Goal: Navigation & Orientation: Find specific page/section

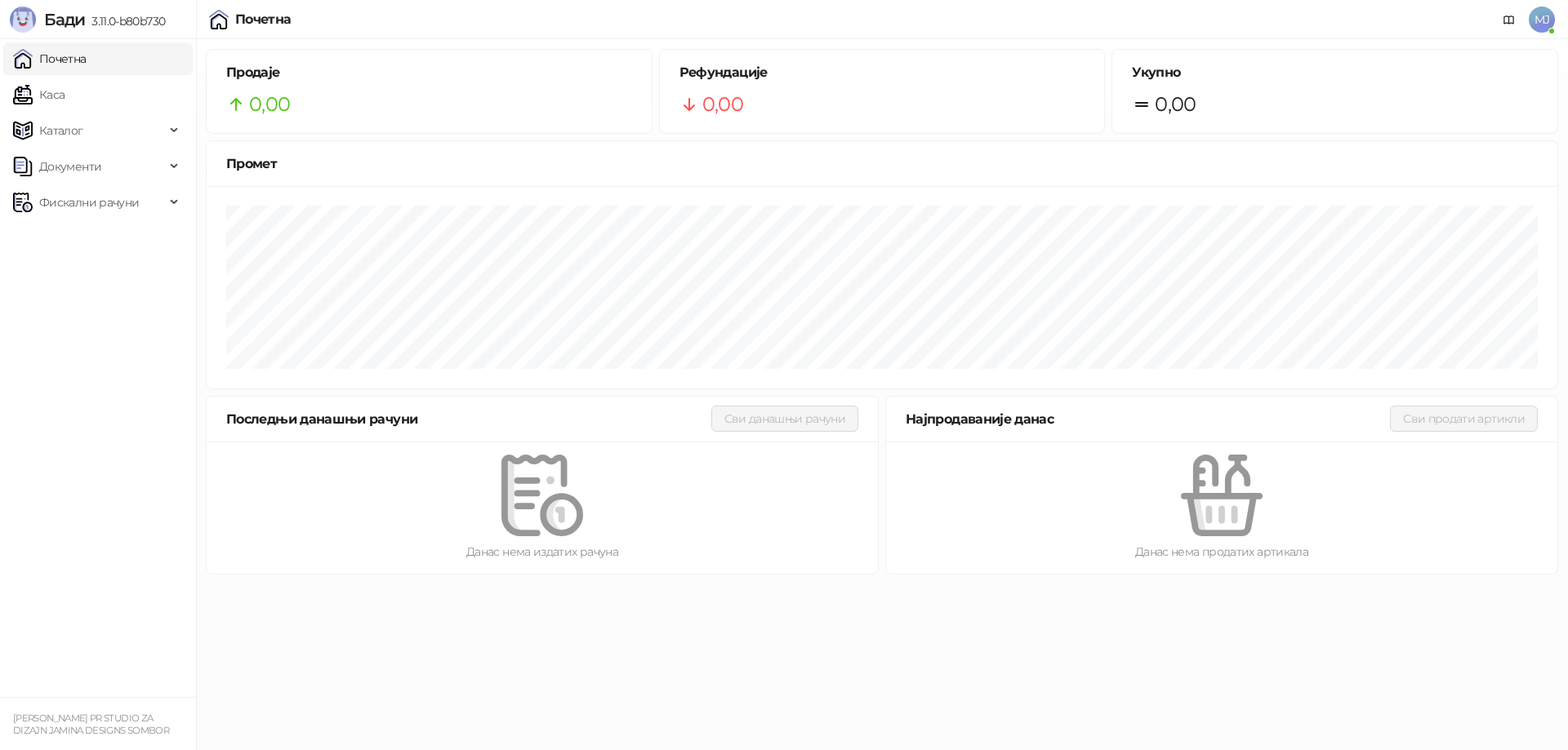
click at [1544, 18] on span "MJ" at bounding box center [1541, 19] width 26 height 26
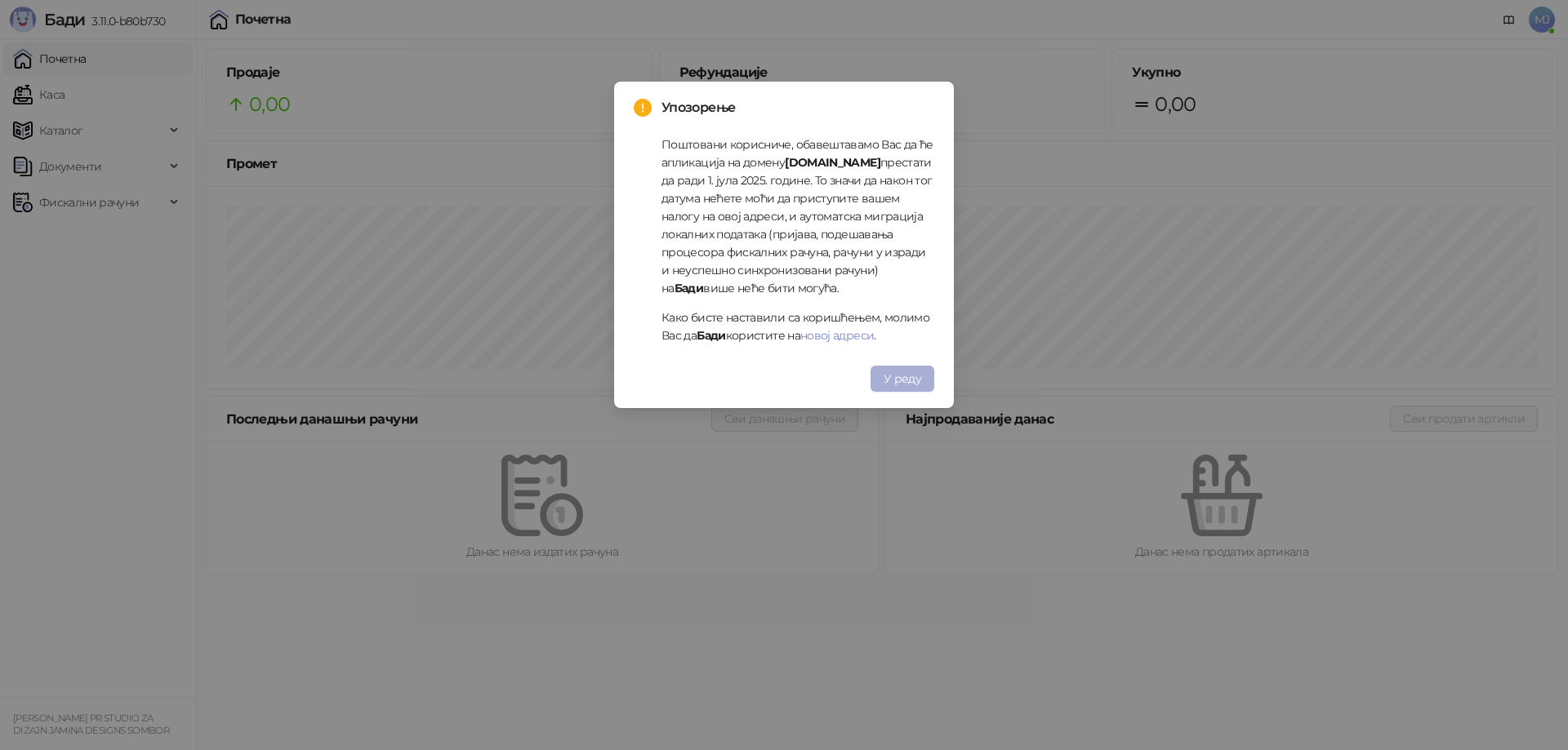
click at [900, 374] on span "У реду" at bounding box center [902, 379] width 37 height 15
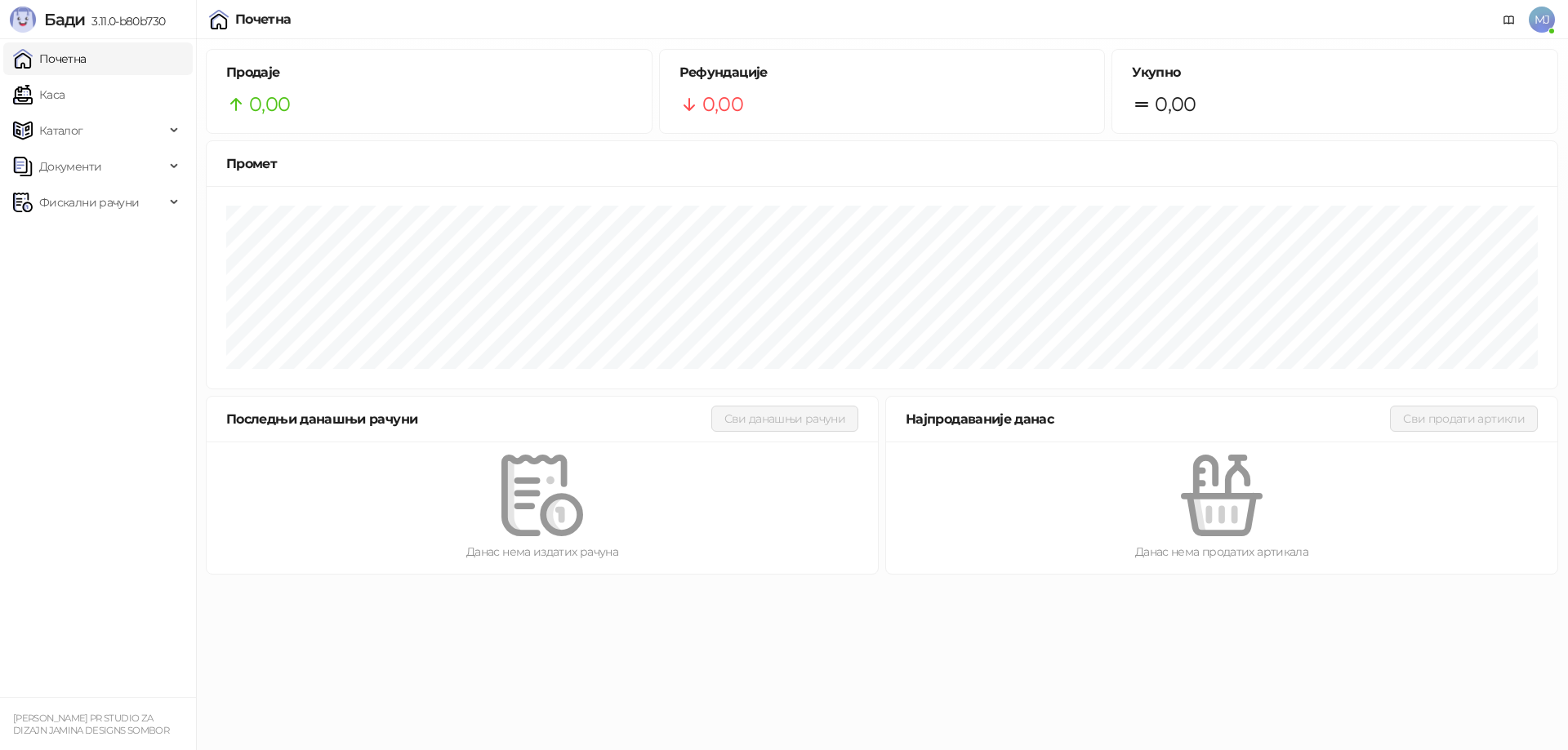
click at [1559, 13] on div "Почетна MJ" at bounding box center [784, 19] width 1568 height 39
click at [1546, 21] on span "MJ" at bounding box center [1541, 19] width 26 height 26
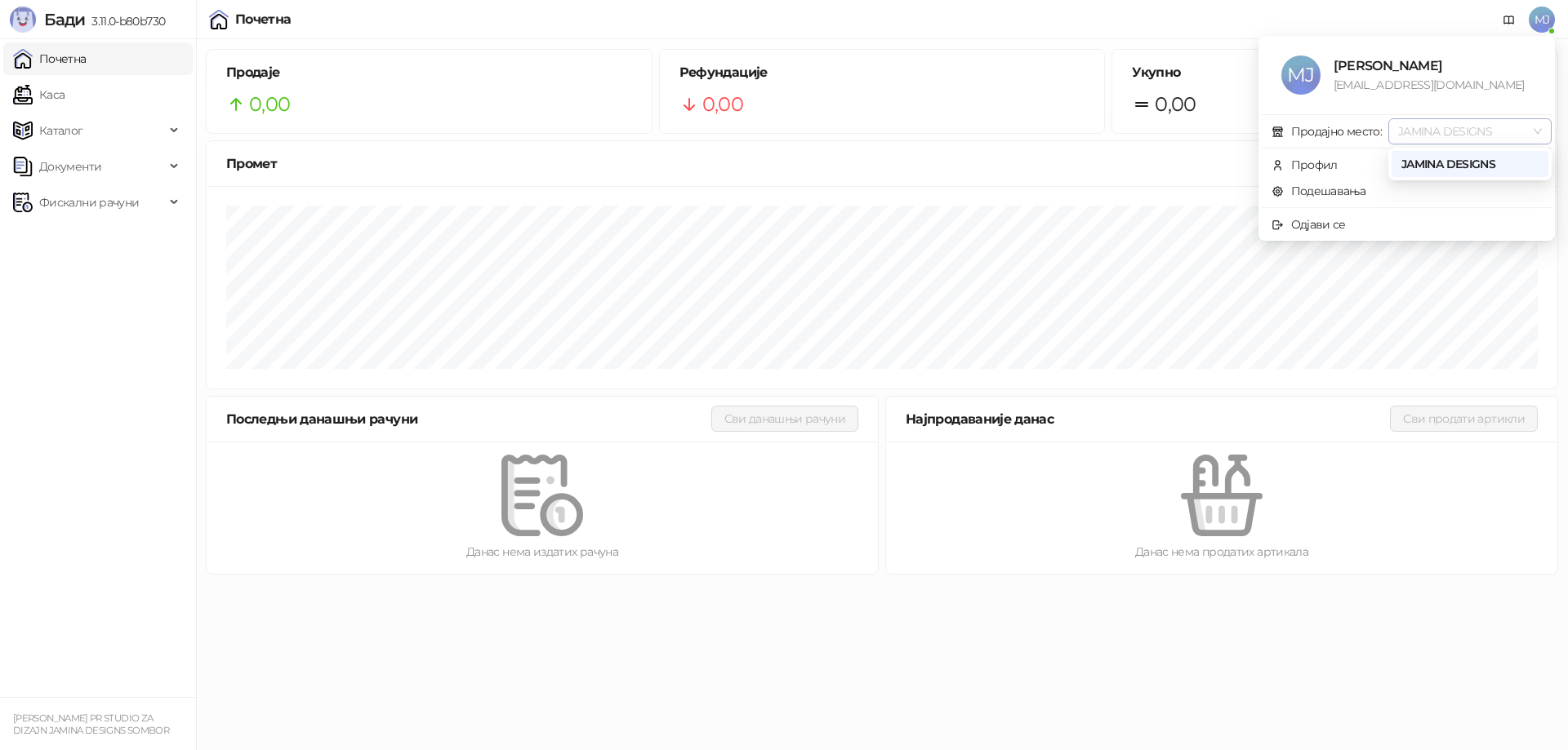
click at [1521, 126] on span "JAMINA DESIGNS" at bounding box center [1470, 131] width 144 height 24
click at [1527, 126] on span "JAMINA DESIGNS" at bounding box center [1470, 131] width 144 height 24
